Goal: Find specific page/section: Find specific page/section

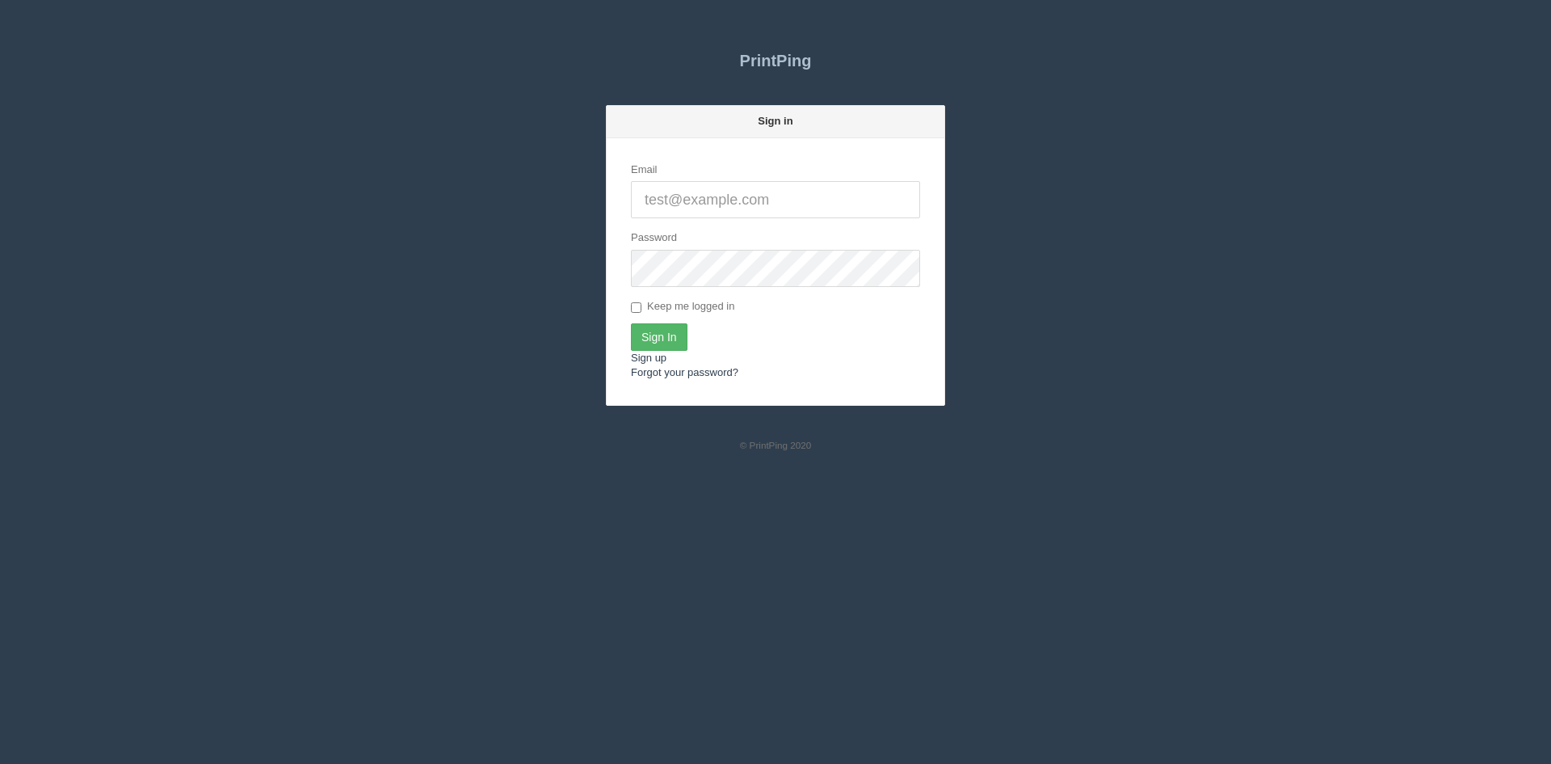
type input "[PERSON_NAME][EMAIL_ADDRESS][DOMAIN_NAME]"
click at [667, 340] on input "Sign In" at bounding box center [659, 336] width 57 height 27
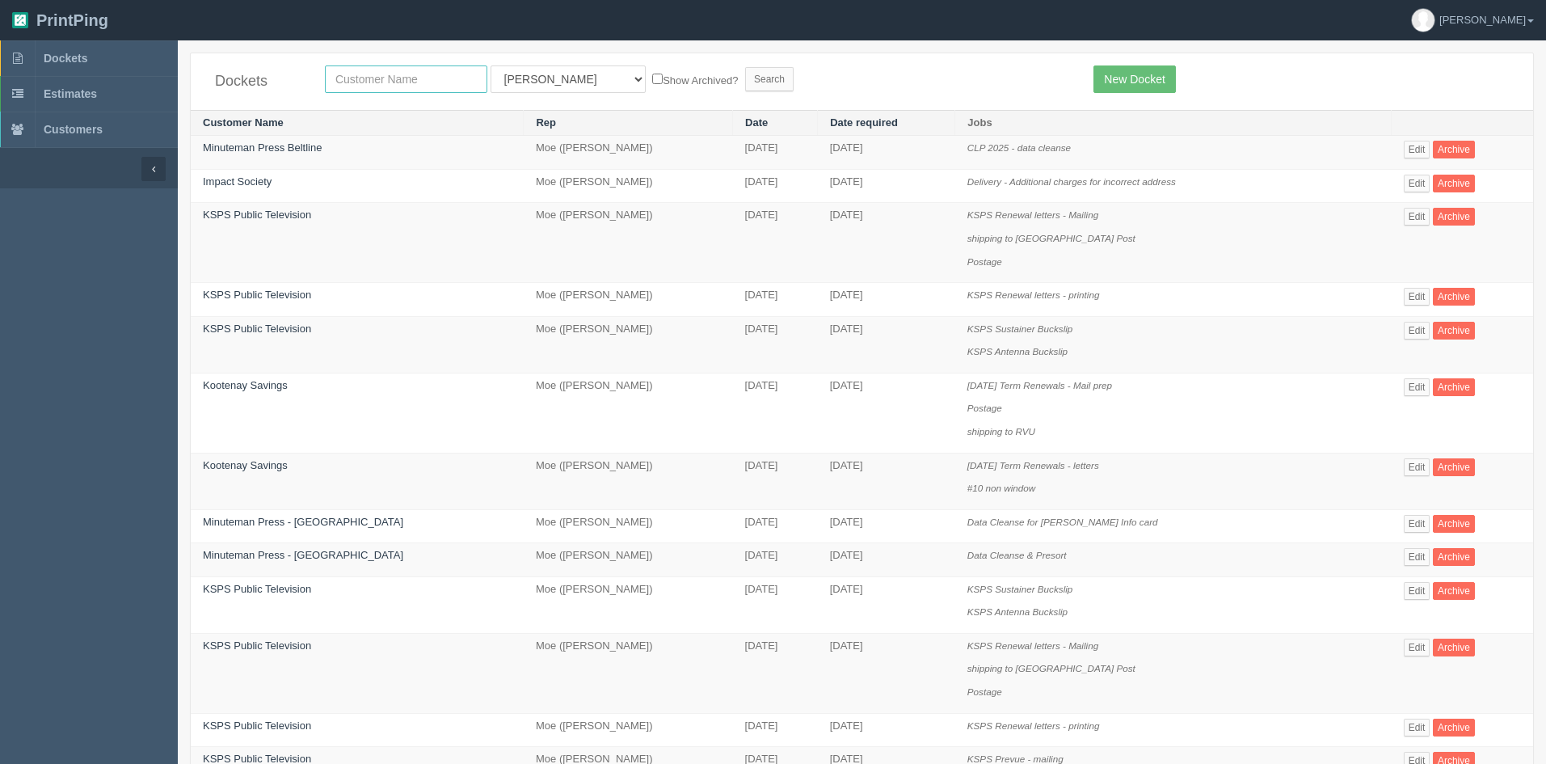
click at [381, 81] on input "text" at bounding box center [406, 78] width 162 height 27
type input "[PERSON_NAME] c"
click at [499, 84] on select "All Users [PERSON_NAME] Test 1 [PERSON_NAME] [PERSON_NAME] [PERSON_NAME] France…" at bounding box center [567, 78] width 155 height 27
select select
click at [490, 65] on select "All Users [PERSON_NAME] Test 1 [PERSON_NAME] [PERSON_NAME] [PERSON_NAME] France…" at bounding box center [567, 78] width 155 height 27
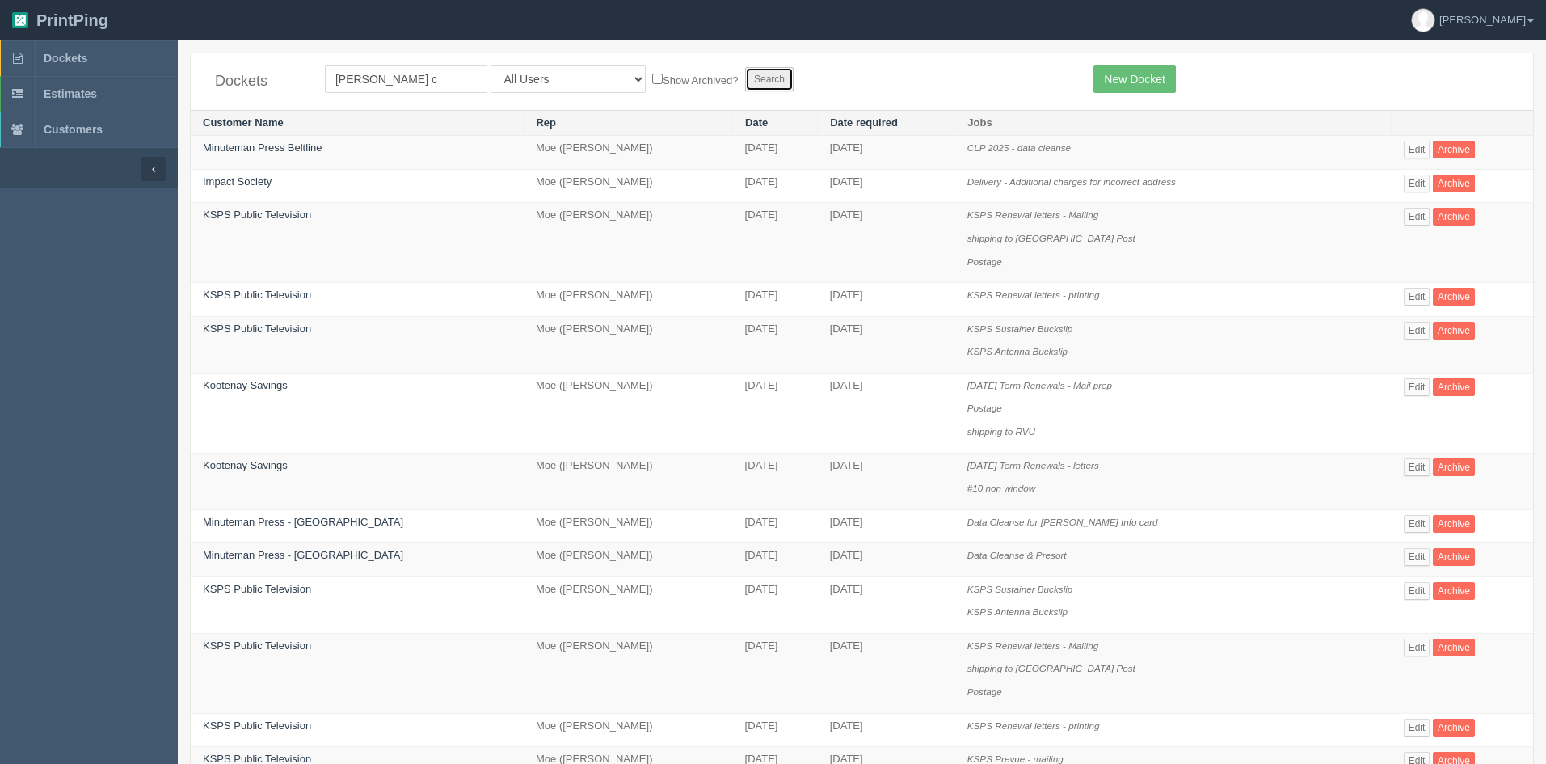
click at [745, 81] on input "Search" at bounding box center [769, 79] width 48 height 24
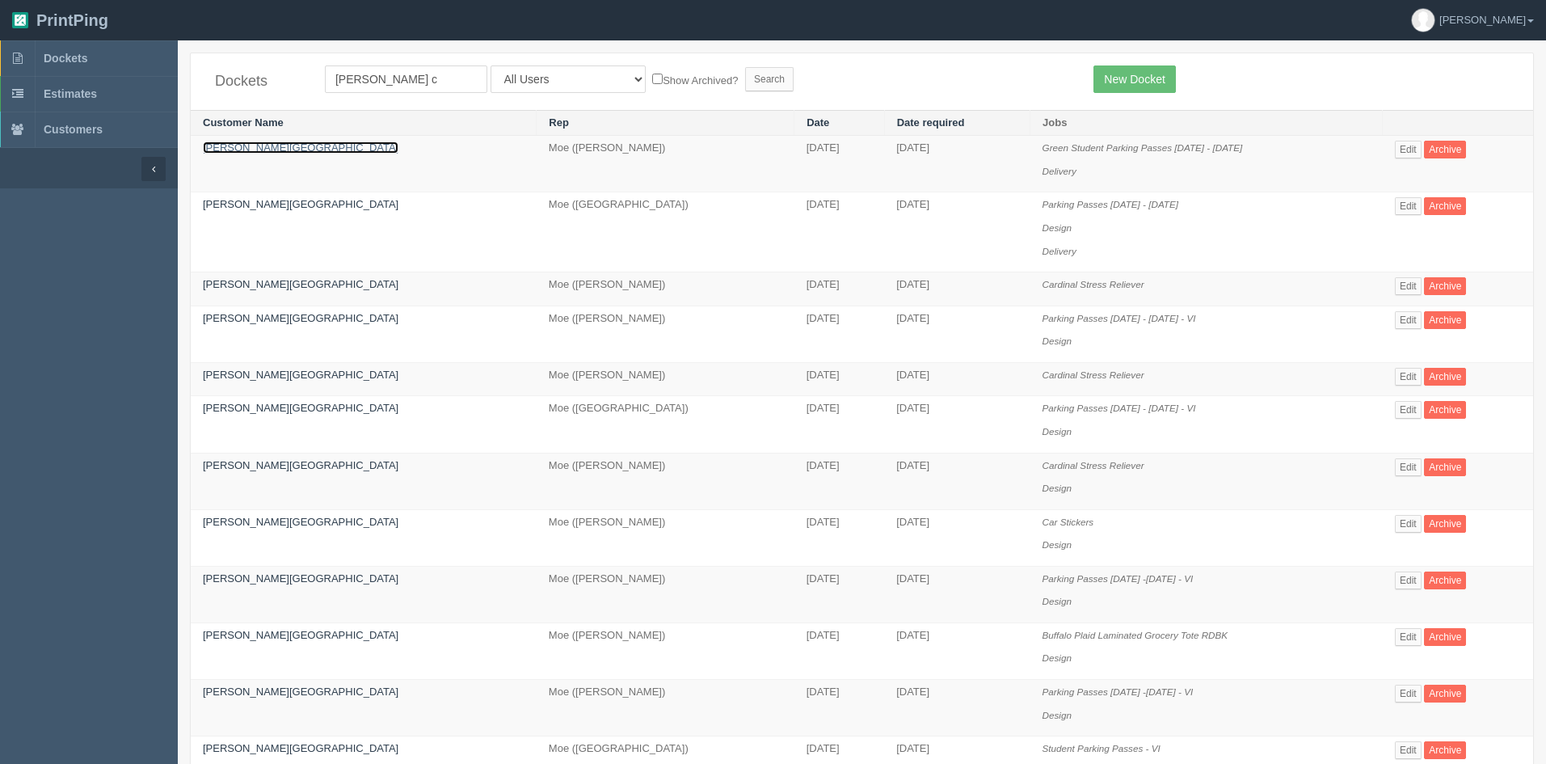
click at [275, 147] on link "Bishop Carroll High School" at bounding box center [301, 147] width 196 height 12
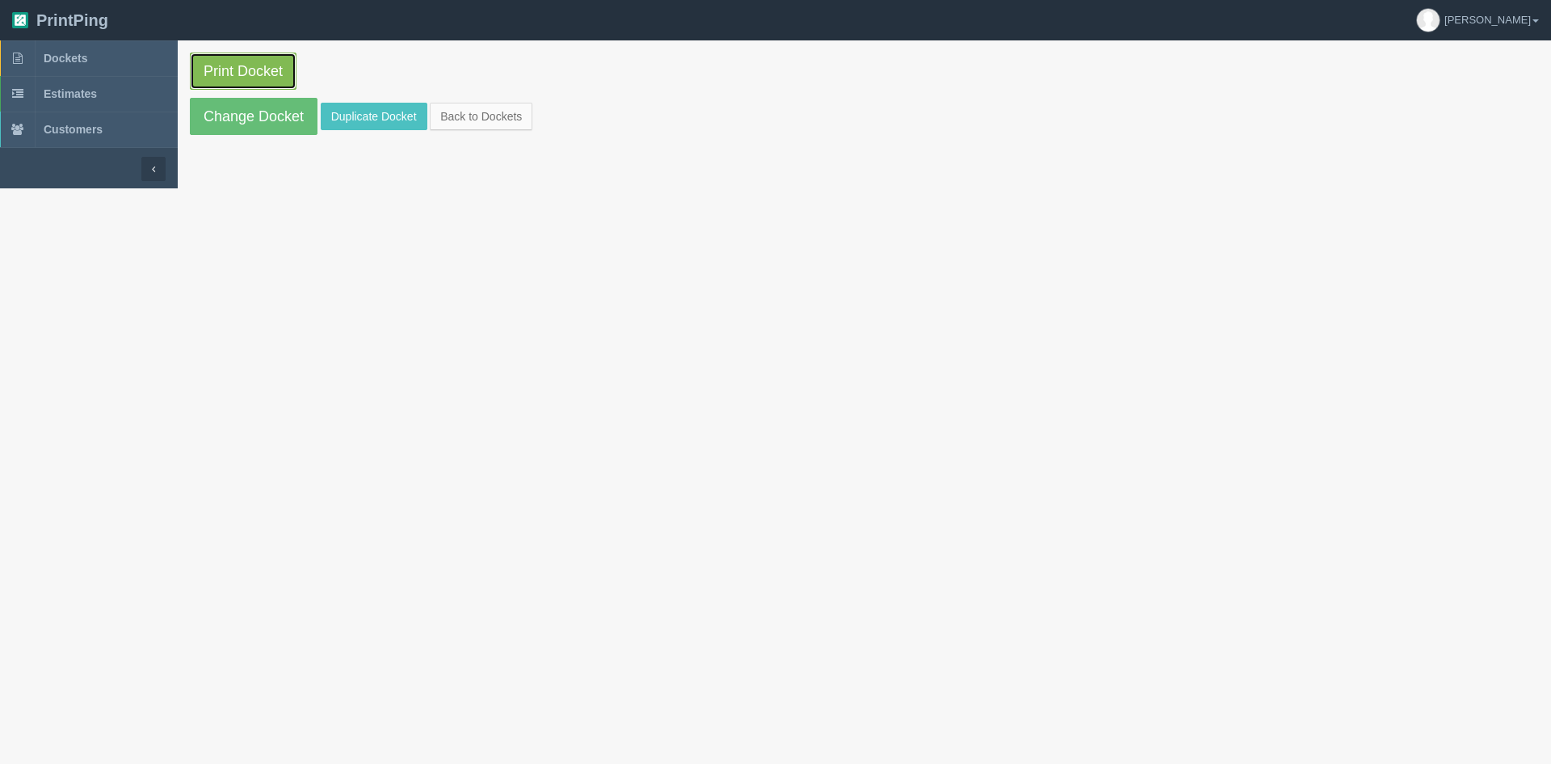
click at [226, 74] on link "Print Docket" at bounding box center [243, 71] width 107 height 37
